Goal: Task Accomplishment & Management: Complete application form

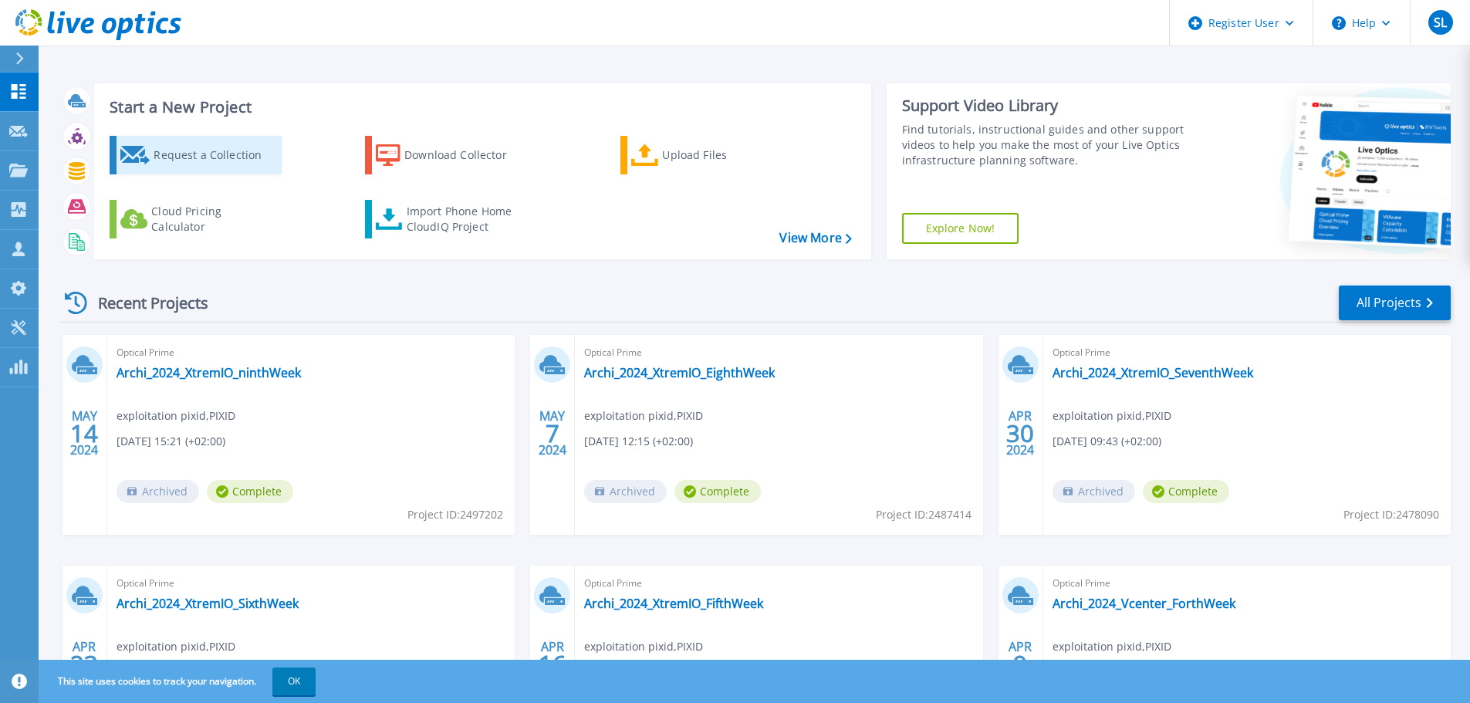
click at [163, 147] on div "Request a Collection" at bounding box center [215, 155] width 123 height 31
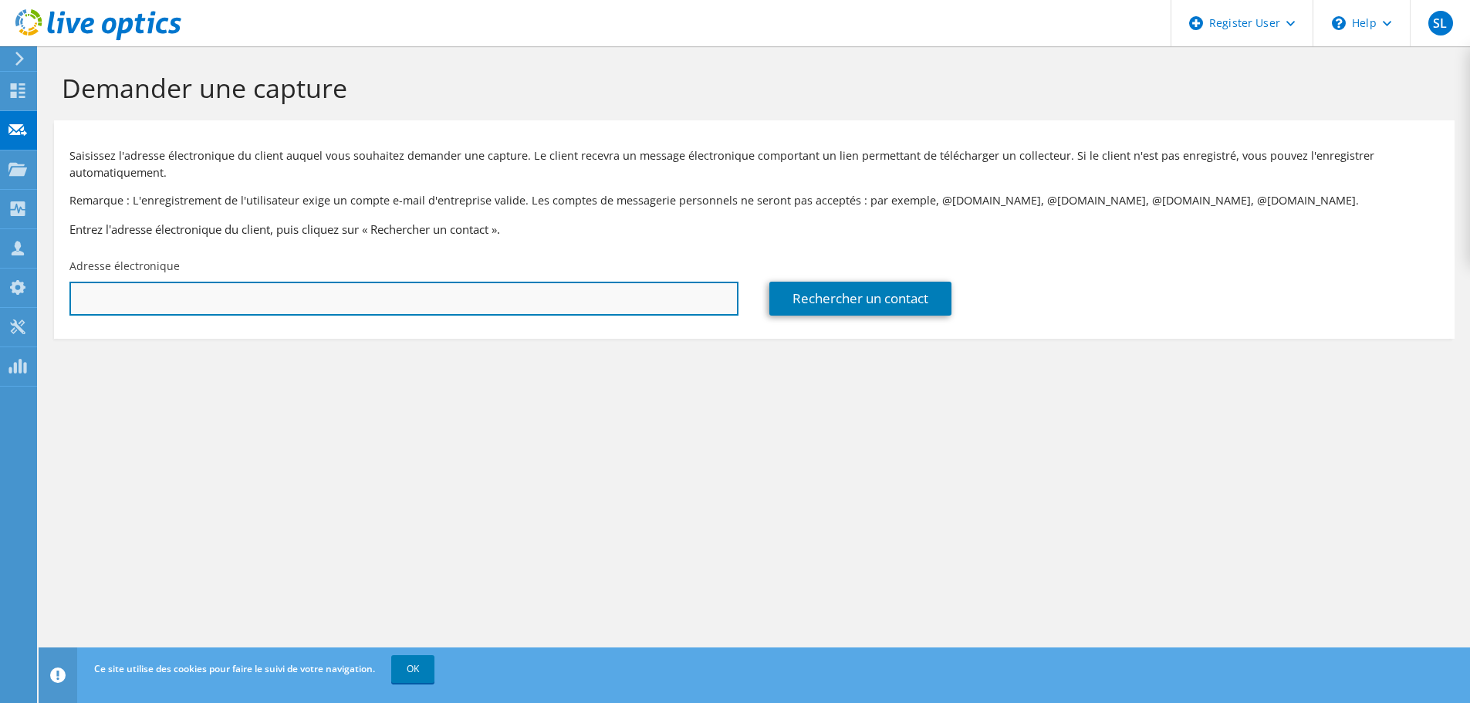
click at [298, 304] on input "text" at bounding box center [403, 299] width 669 height 34
click at [356, 297] on input "text" at bounding box center [403, 299] width 669 height 34
paste input "ADORAY@bouyguestelecom.fr"
type input "ADORAY@bouyguestelecom.fr"
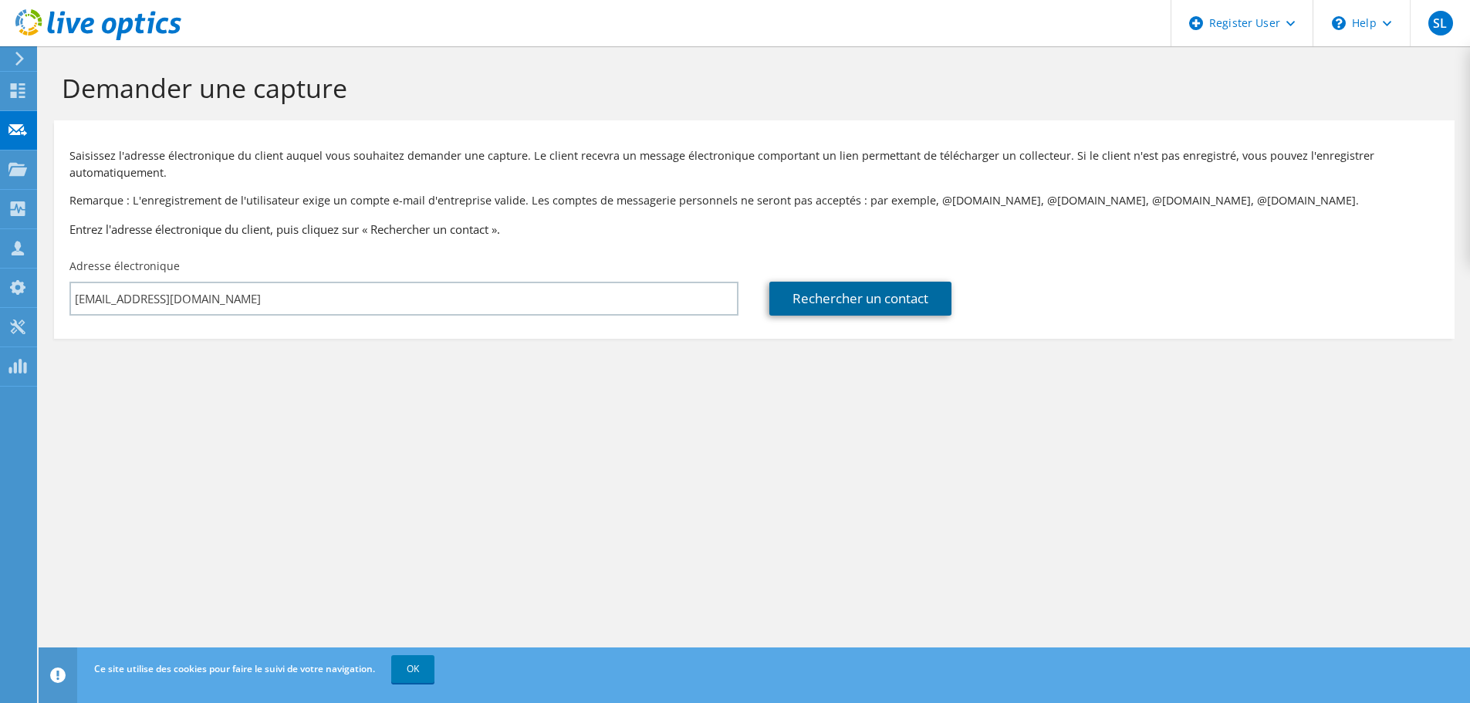
click at [840, 295] on link "Rechercher un contact" at bounding box center [860, 299] width 182 height 34
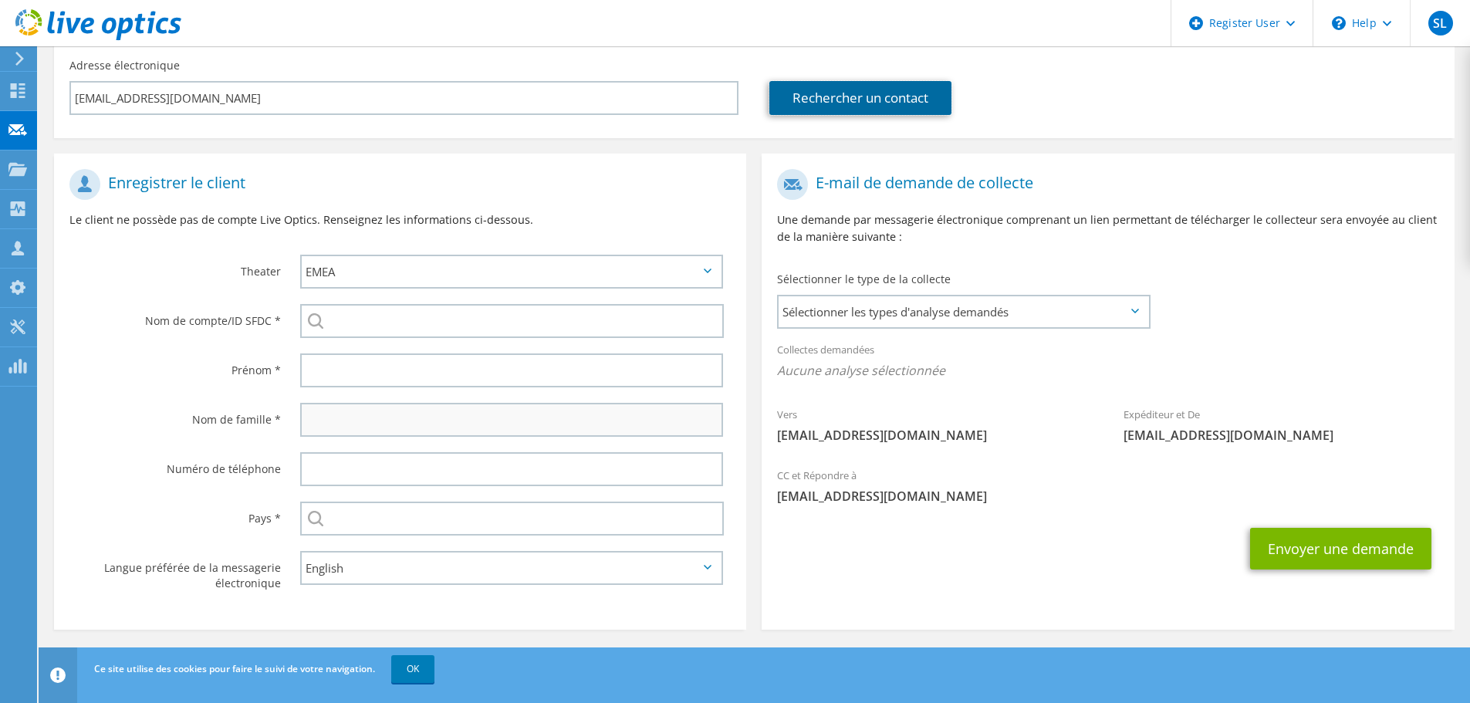
scroll to position [204, 0]
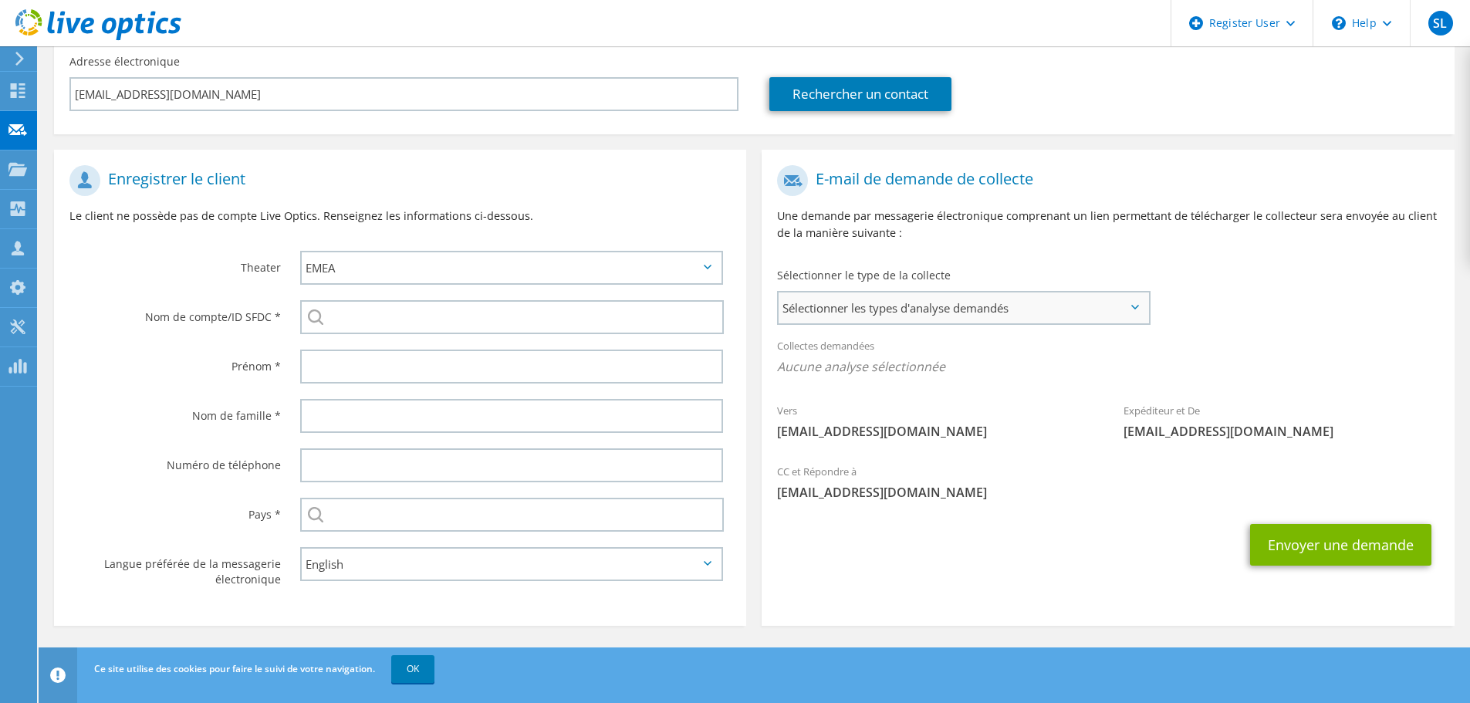
click at [880, 312] on span "Sélectionner les types d'analyse demandés" at bounding box center [964, 307] width 370 height 31
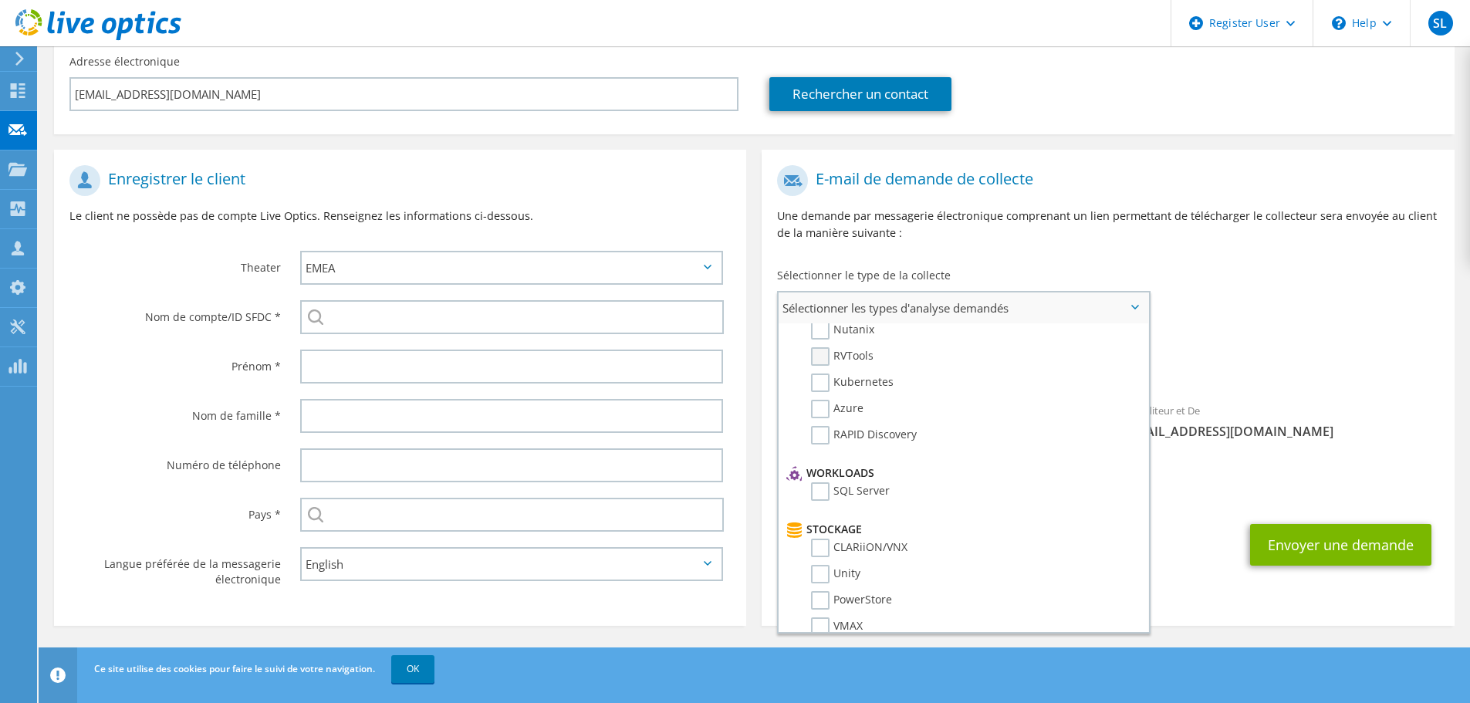
scroll to position [0, 0]
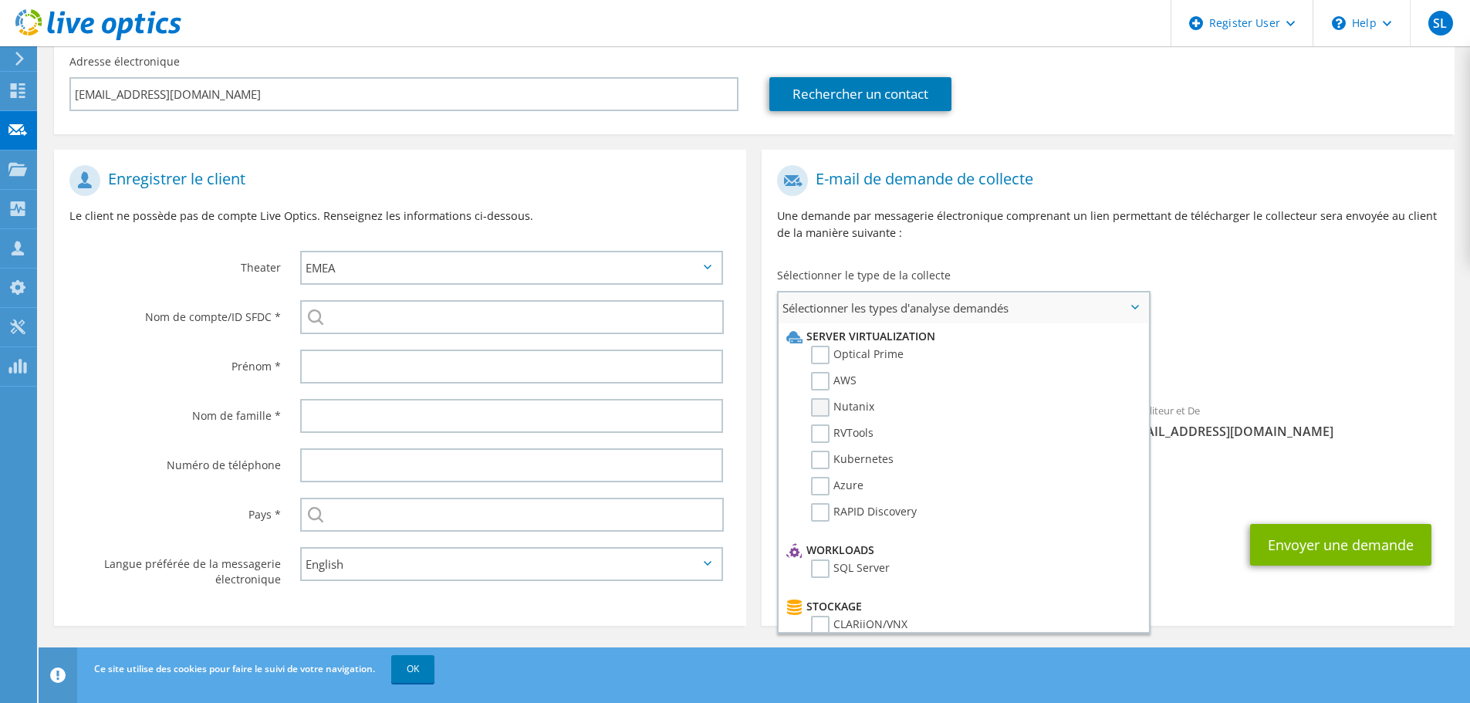
click at [815, 410] on label "Nutanix" at bounding box center [842, 407] width 63 height 19
click at [0, 0] on input "Nutanix" at bounding box center [0, 0] width 0 height 0
click at [819, 430] on label "RVTools" at bounding box center [842, 433] width 63 height 19
click at [0, 0] on input "RVTools" at bounding box center [0, 0] width 0 height 0
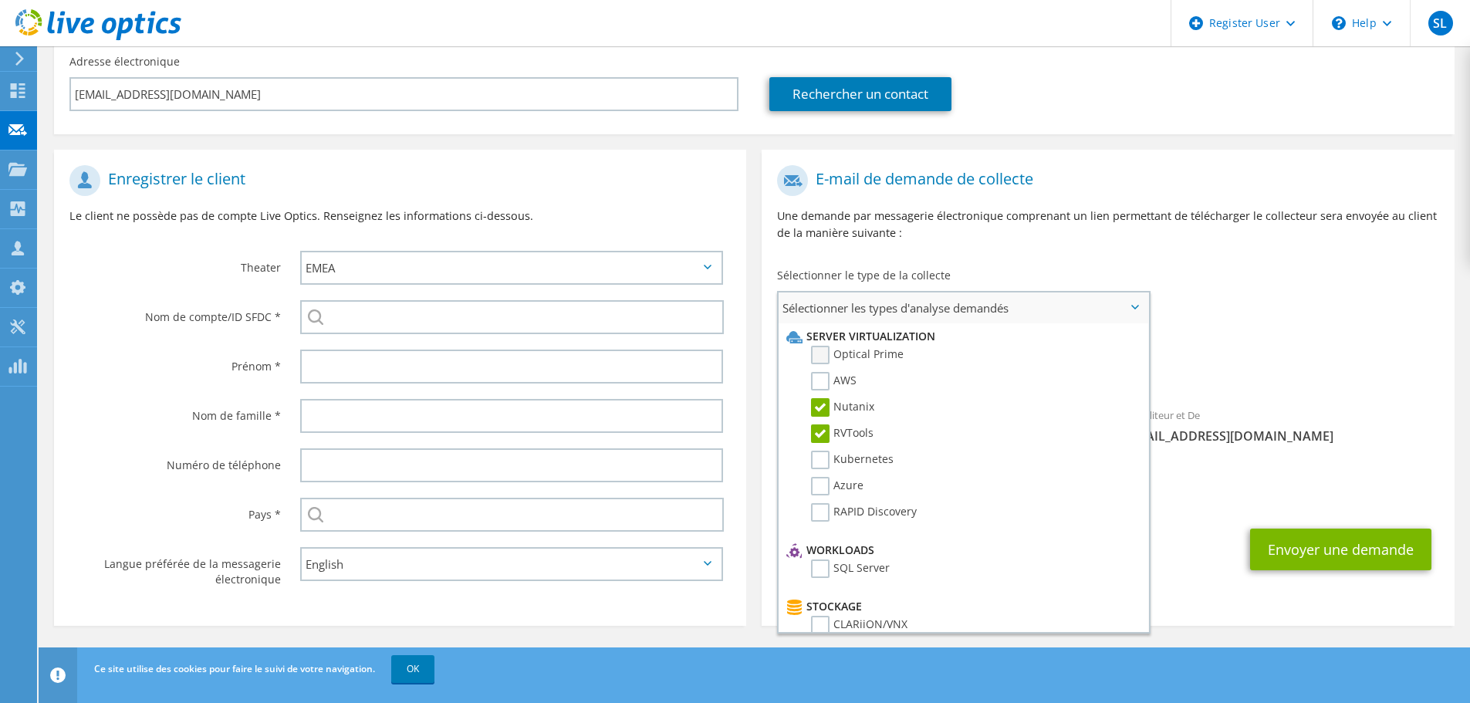
click at [815, 350] on label "Optical Prime" at bounding box center [857, 355] width 93 height 19
click at [0, 0] on input "Optical Prime" at bounding box center [0, 0] width 0 height 0
click at [1287, 362] on span "Nutanix RVTools Optical Prime" at bounding box center [1107, 370] width 661 height 25
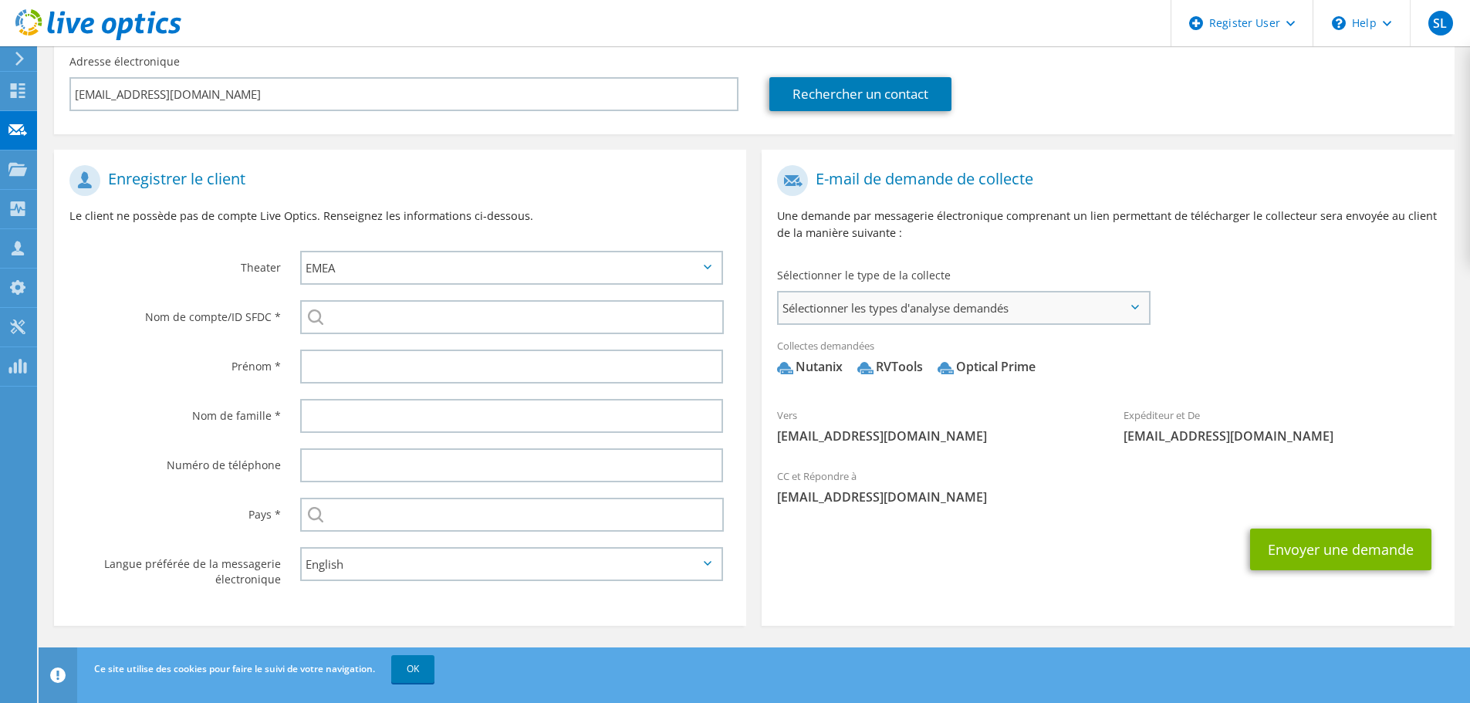
click at [1140, 303] on span "Sélectionner les types d'analyse demandés" at bounding box center [964, 307] width 370 height 31
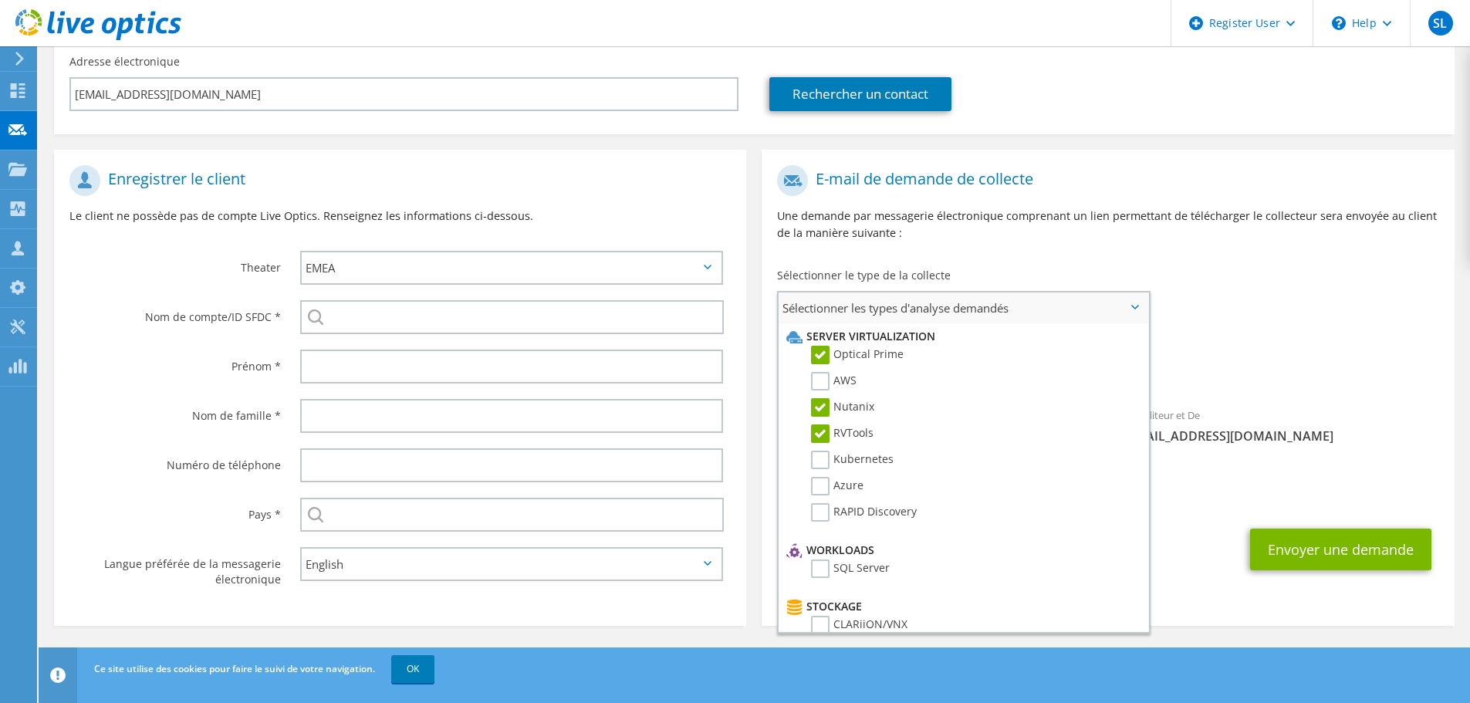
click at [1140, 303] on span "Sélectionner les types d'analyse demandés" at bounding box center [964, 307] width 370 height 31
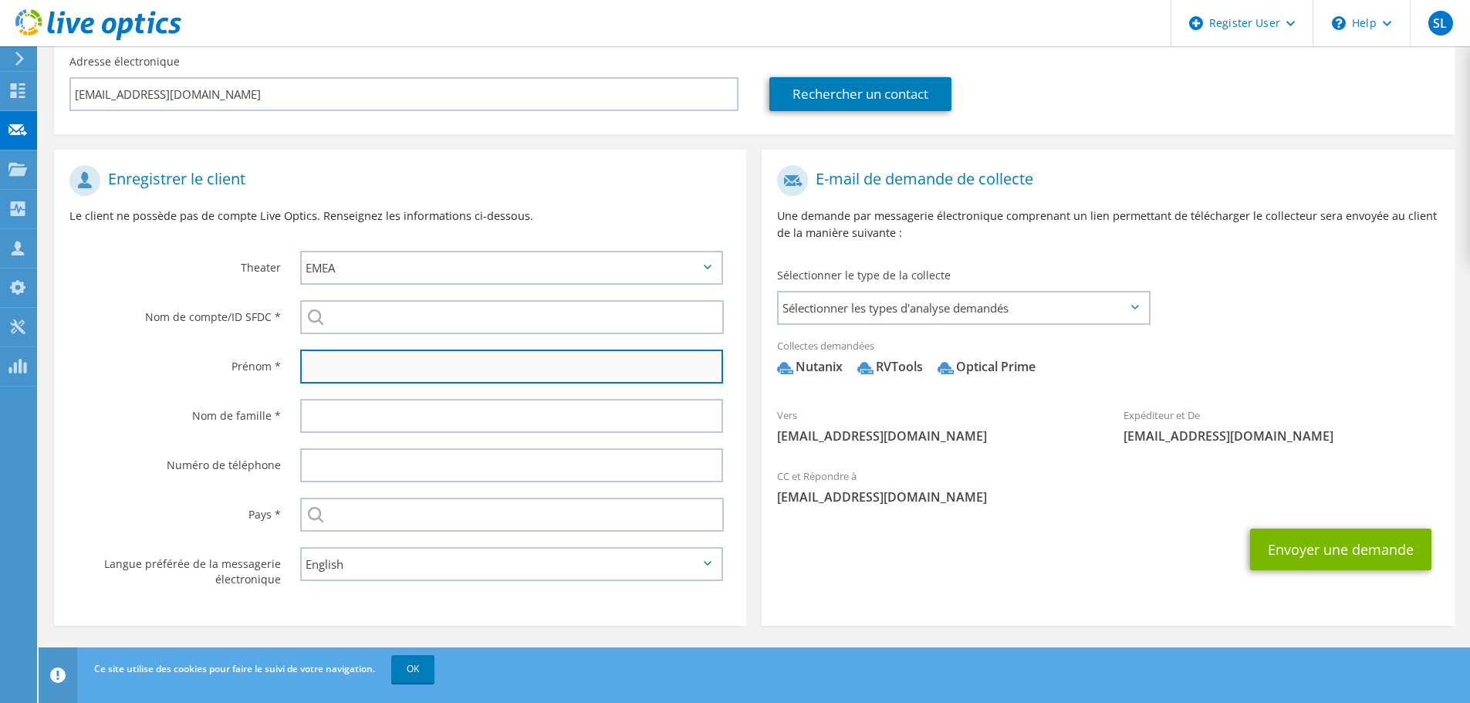
click at [366, 367] on input "text" at bounding box center [511, 367] width 423 height 34
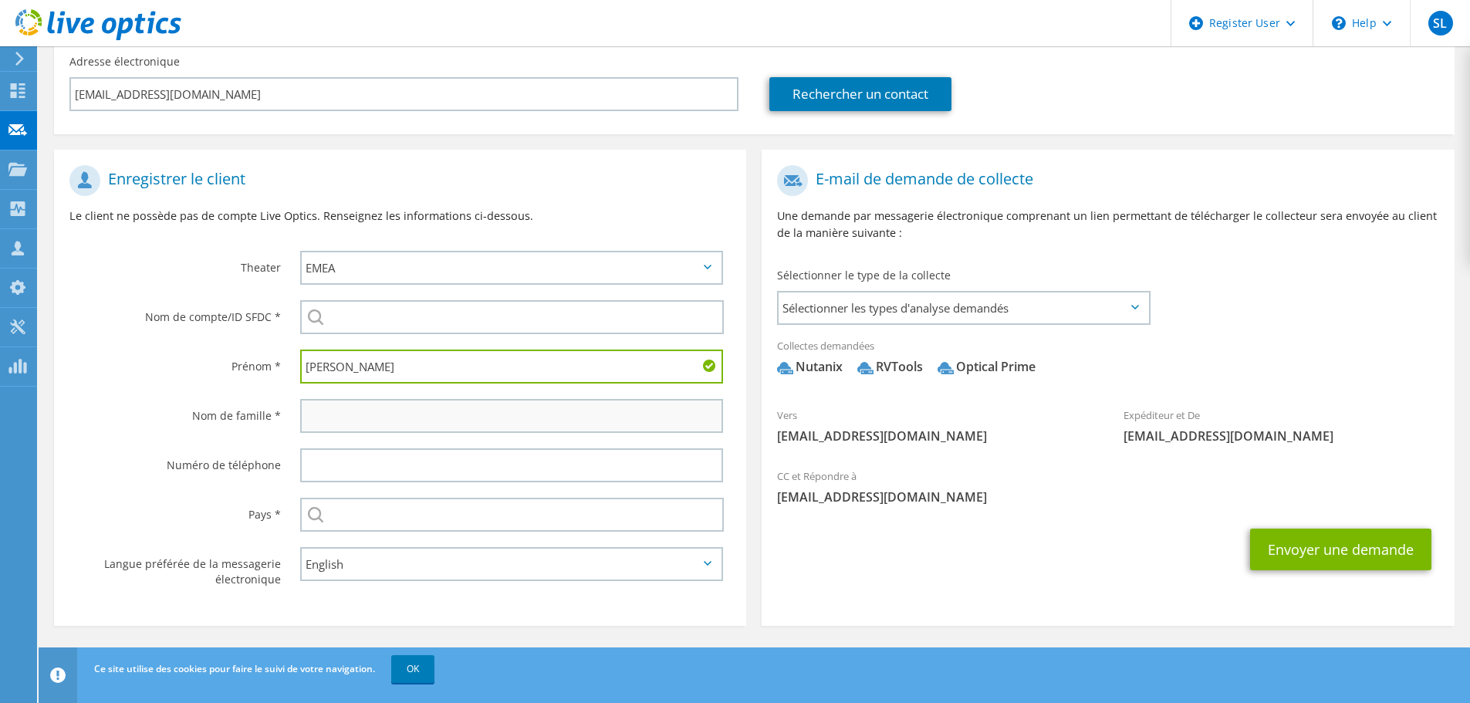
type input "Albert"
click at [346, 414] on input "text" at bounding box center [511, 416] width 423 height 34
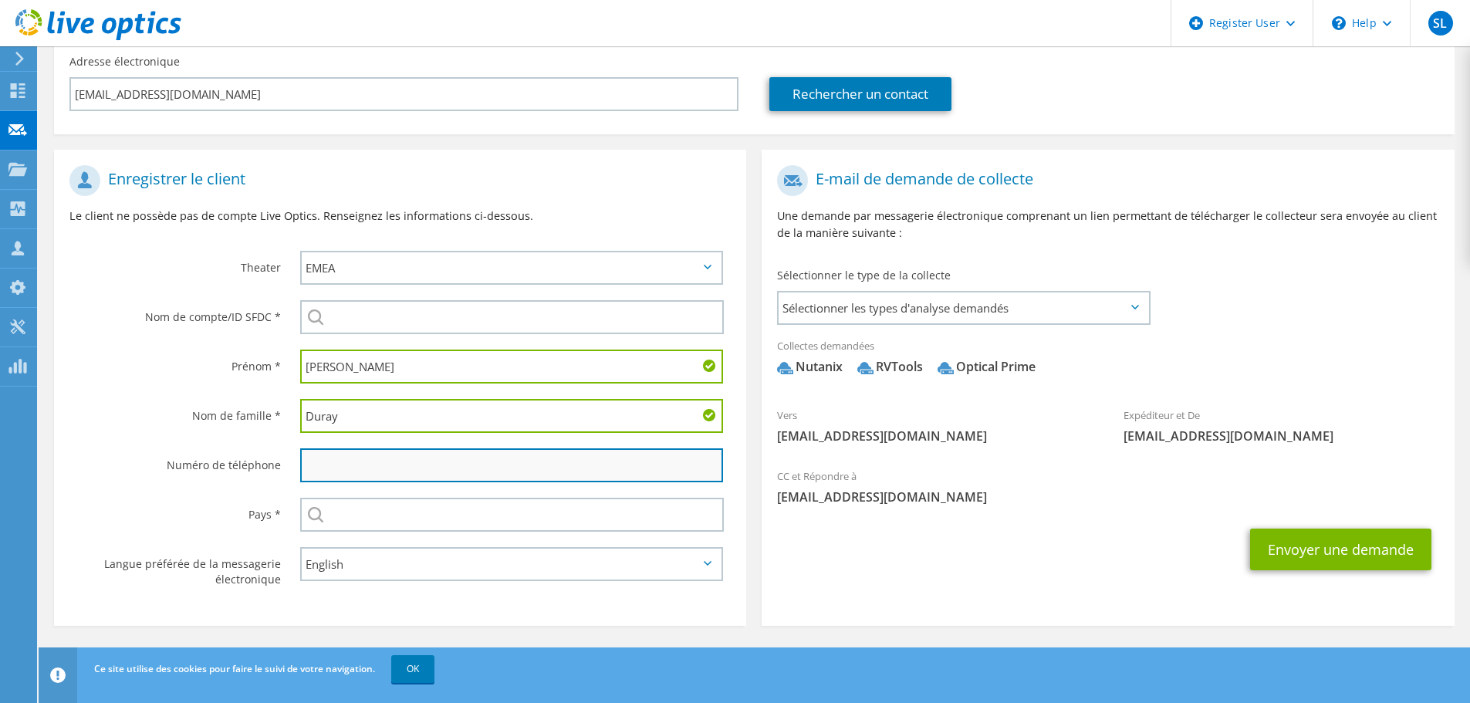
click at [336, 460] on input "text" at bounding box center [511, 465] width 423 height 34
drag, startPoint x: 317, startPoint y: 416, endPoint x: 327, endPoint y: 444, distance: 29.5
click at [320, 422] on input "Duray" at bounding box center [511, 416] width 423 height 34
type input "DORAY"
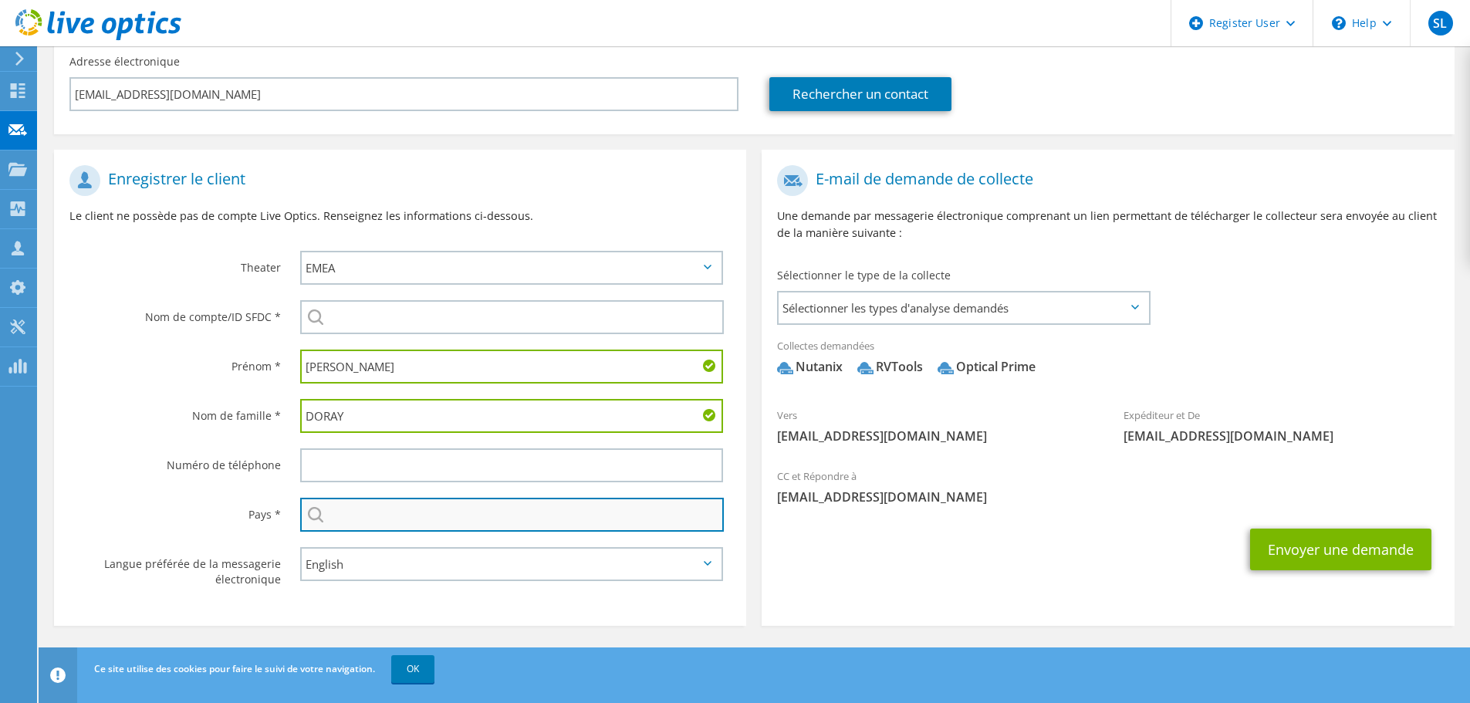
click at [381, 510] on input "text" at bounding box center [512, 515] width 424 height 34
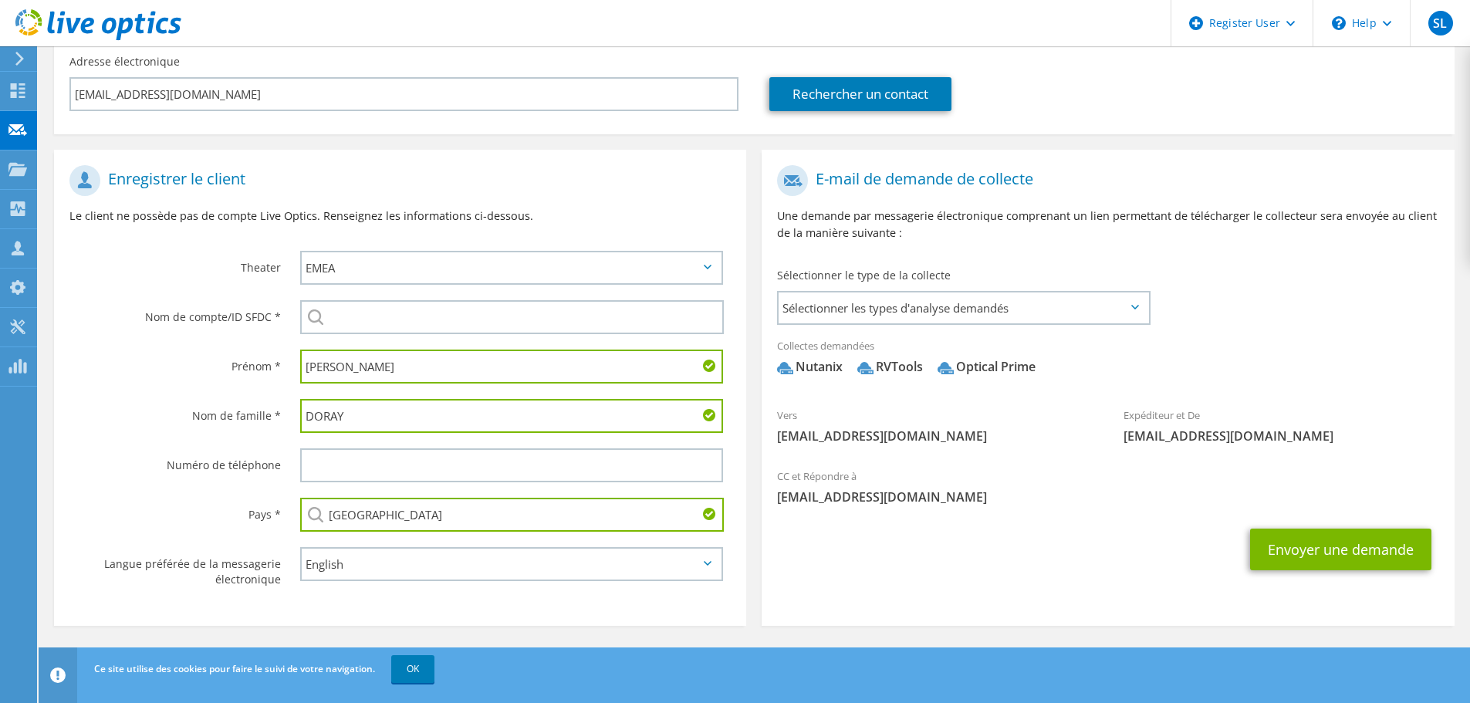
type input "[GEOGRAPHIC_DATA]"
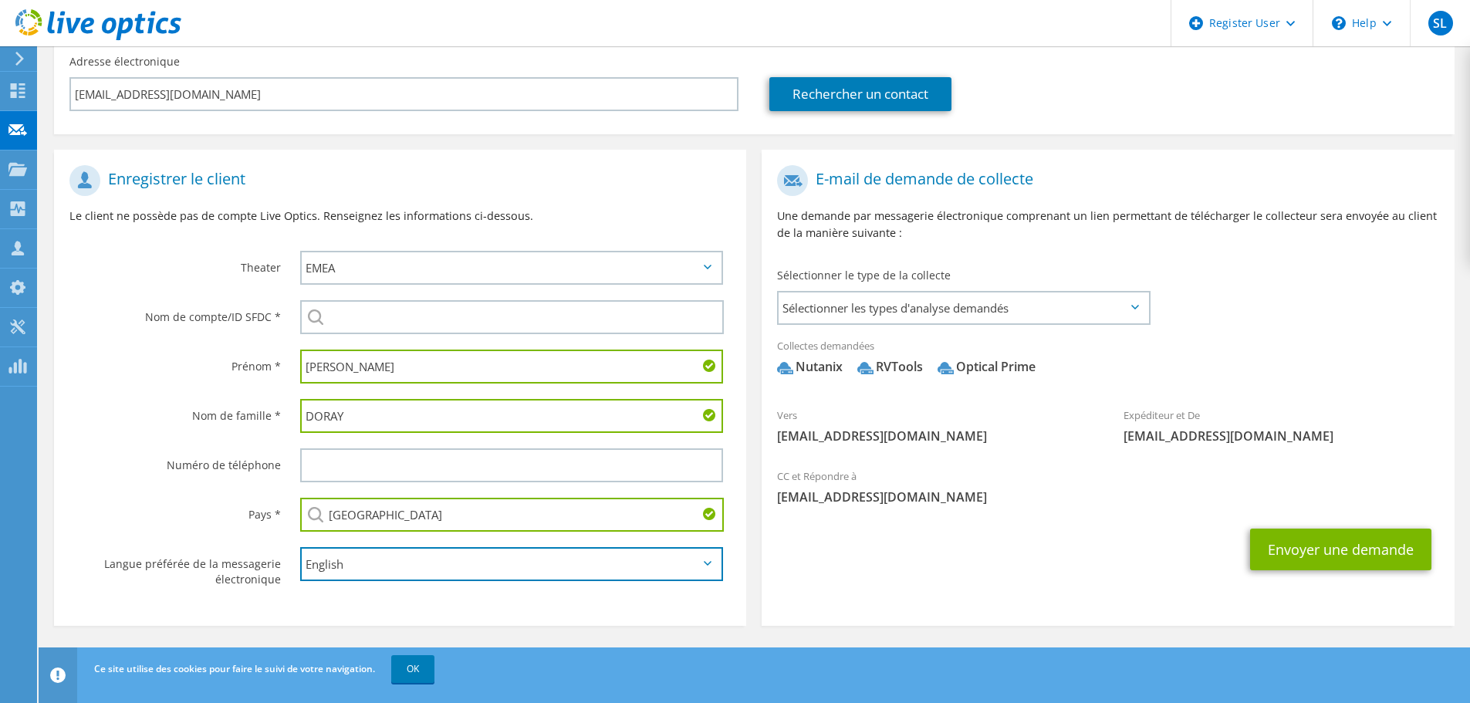
click at [343, 570] on select "English Deutsch Español Français Italiano Polski Português Русский 한국어 中文 日本語" at bounding box center [511, 564] width 423 height 34
click at [300, 547] on select "English Deutsch Español Français Italiano Polski Português Русский 한국어 中文 日本語" at bounding box center [511, 564] width 423 height 34
click at [360, 569] on select "English Deutsch Español Français Italiano Polski Português Русский 한국어 中文 日本語" at bounding box center [511, 564] width 423 height 34
select select "fr-FR"
click at [300, 547] on select "English Deutsch Español Français Italiano Polski Português Русский 한국어 中文 日本語" at bounding box center [511, 564] width 423 height 34
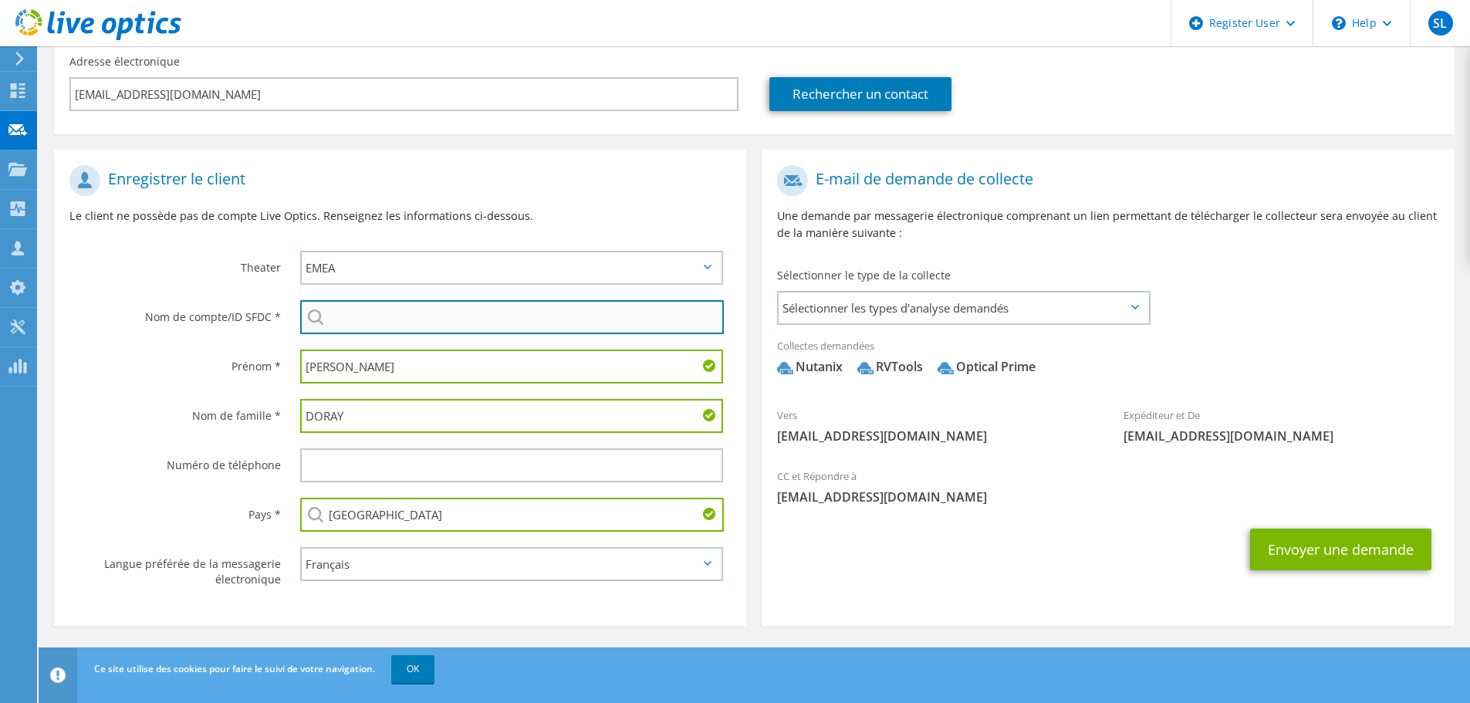
click at [346, 319] on input "search" at bounding box center [512, 317] width 424 height 34
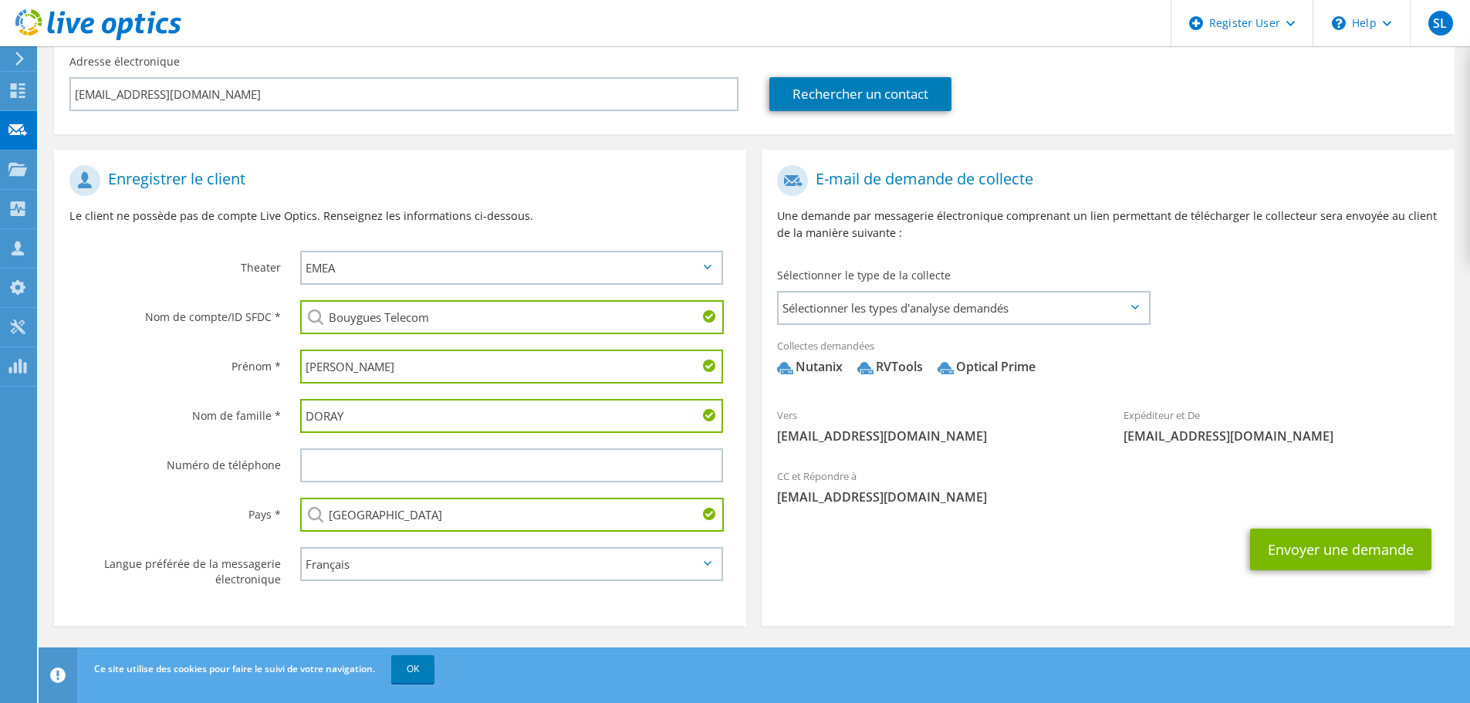
click at [363, 336] on li "Bouygues Telecom : 1704632574" at bounding box center [388, 328] width 177 height 19
type input "Bouygues Telecom : 1704632574"
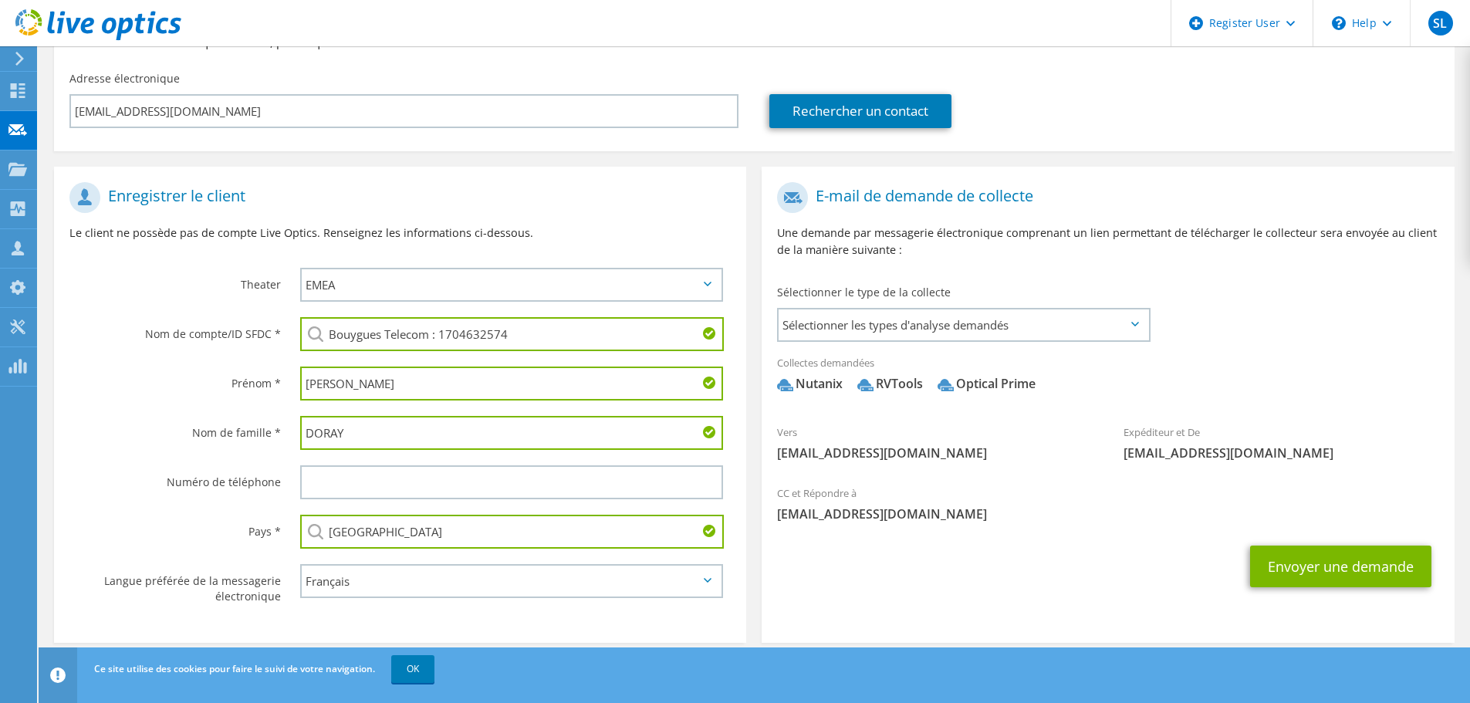
scroll to position [204, 0]
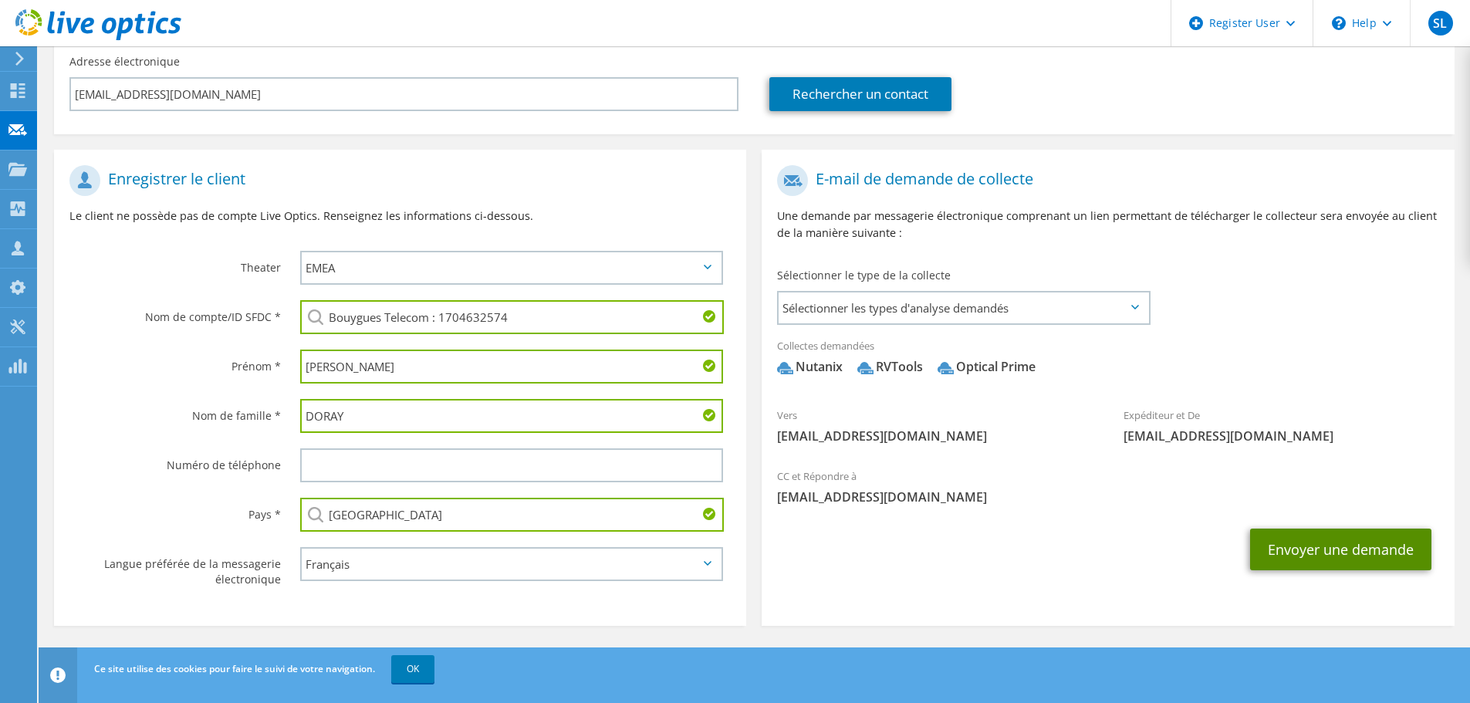
click at [1340, 552] on button "Envoyer une demande" at bounding box center [1340, 550] width 181 height 42
